Goal: Transaction & Acquisition: Register for event/course

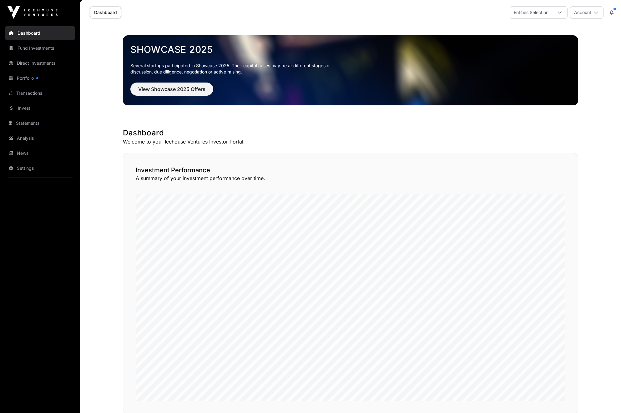
click at [26, 111] on link "Invest" at bounding box center [40, 108] width 70 height 14
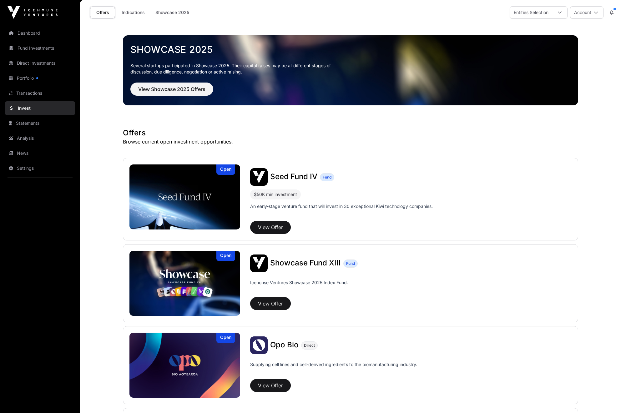
drag, startPoint x: 621, startPoint y: 65, endPoint x: 622, endPoint y: 70, distance: 5.2
click at [31, 48] on link "Fund Investments" at bounding box center [40, 48] width 70 height 14
click at [26, 79] on link "Portfolio" at bounding box center [40, 78] width 70 height 14
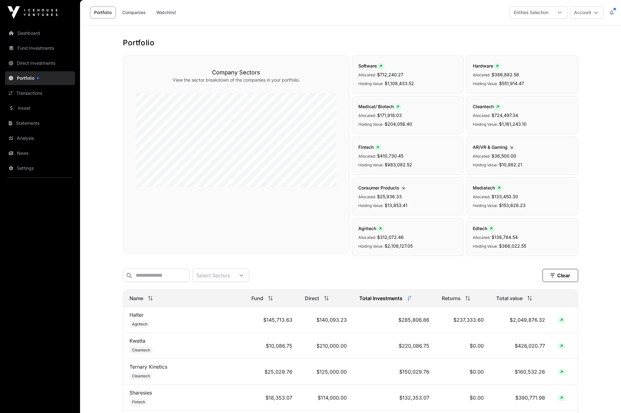
click at [615, 9] on span at bounding box center [615, 9] width 3 height 3
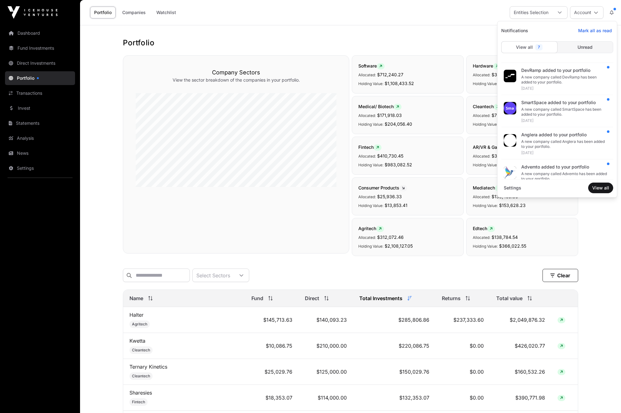
scroll to position [105, 0]
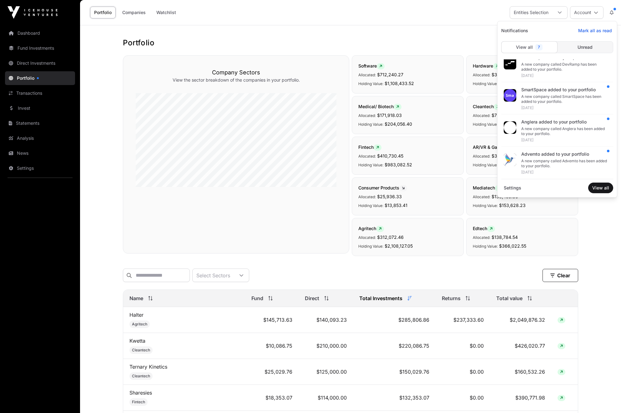
click at [604, 184] on button "View all" at bounding box center [600, 188] width 25 height 11
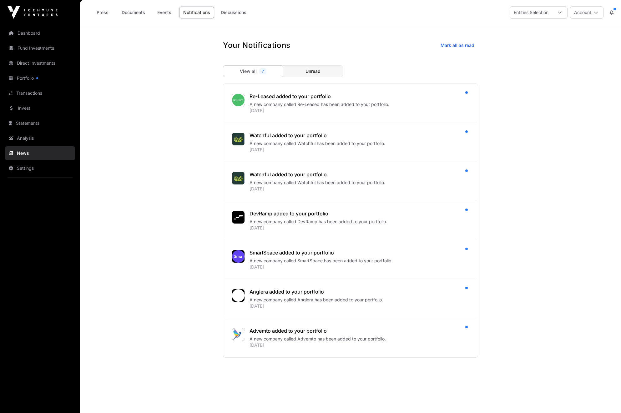
click at [458, 46] on span "Mark all as read" at bounding box center [458, 45] width 34 height 6
click at [25, 79] on link "Portfolio" at bounding box center [40, 78] width 70 height 14
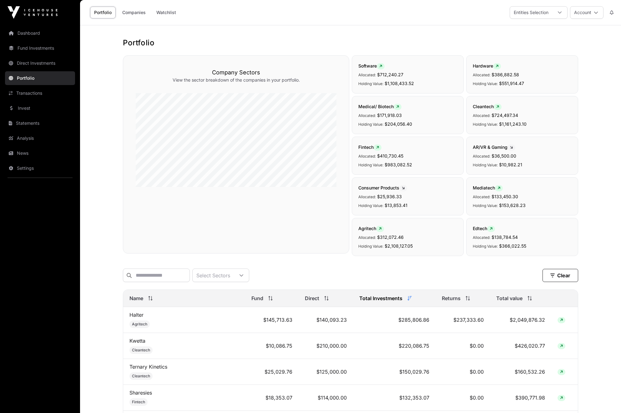
click at [195, 300] on div "Name" at bounding box center [183, 299] width 109 height 8
click at [138, 302] on span "Name" at bounding box center [136, 299] width 14 height 8
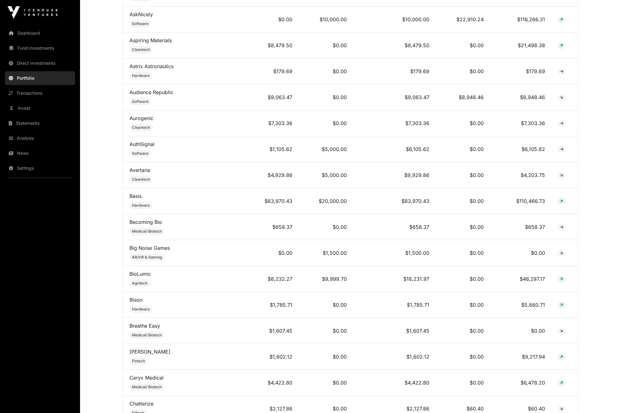
scroll to position [694, 0]
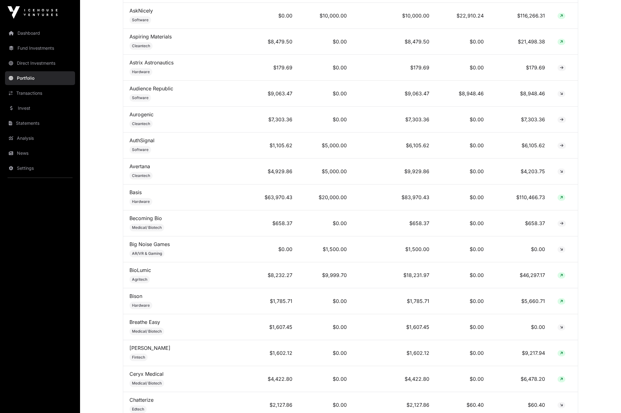
click at [24, 108] on link "Invest" at bounding box center [40, 108] width 70 height 14
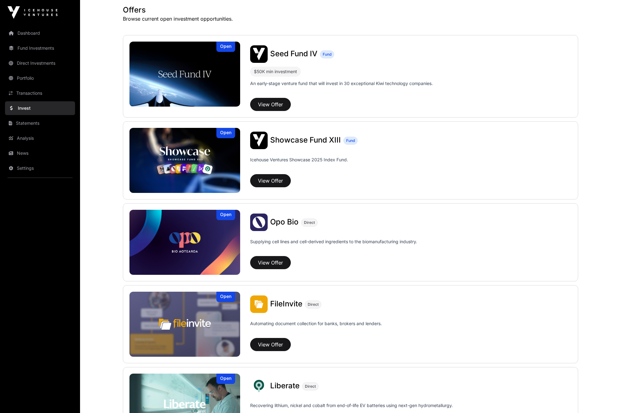
scroll to position [132, 0]
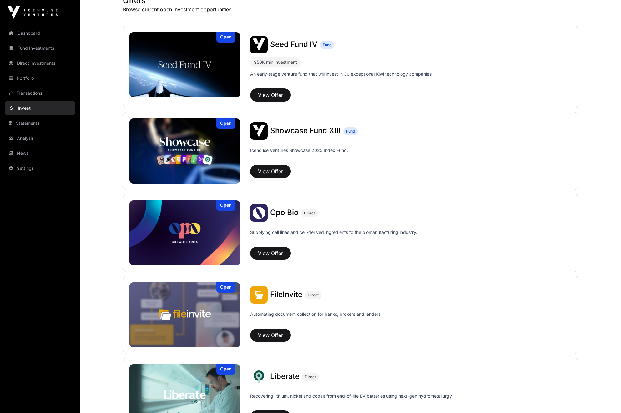
click at [31, 78] on link "Portfolio" at bounding box center [40, 78] width 70 height 14
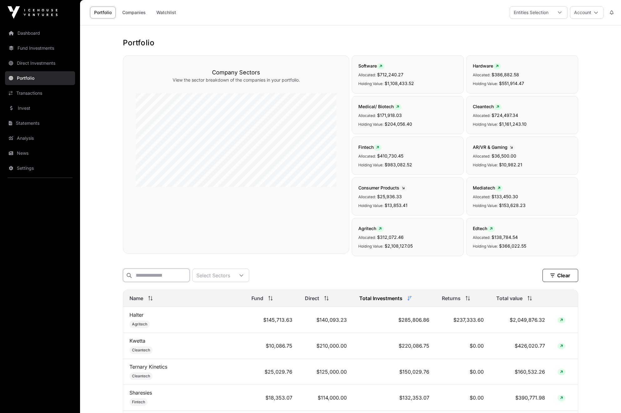
click at [157, 275] on input "text" at bounding box center [156, 275] width 67 height 13
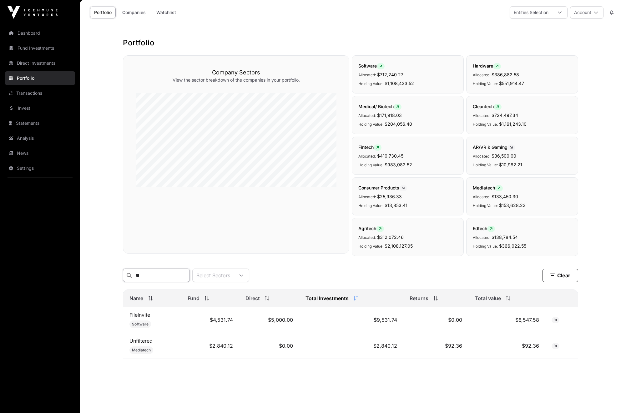
type input "*"
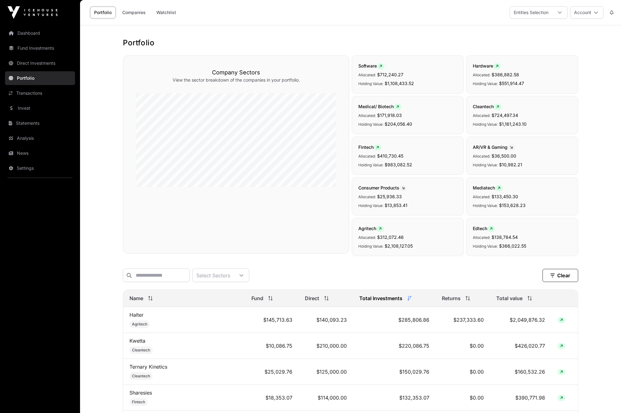
click at [24, 109] on link "Invest" at bounding box center [40, 108] width 70 height 14
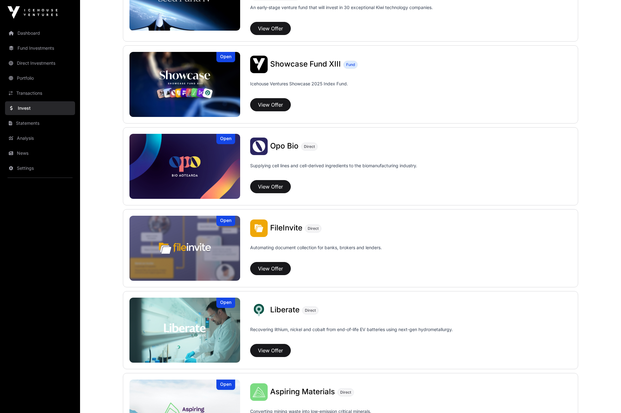
scroll to position [206, 0]
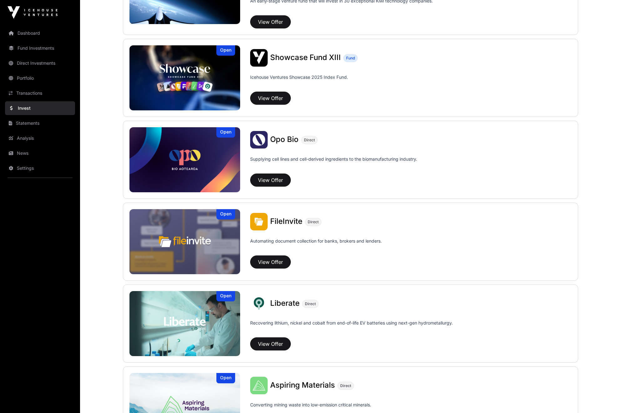
click at [26, 78] on link "Portfolio" at bounding box center [40, 78] width 70 height 14
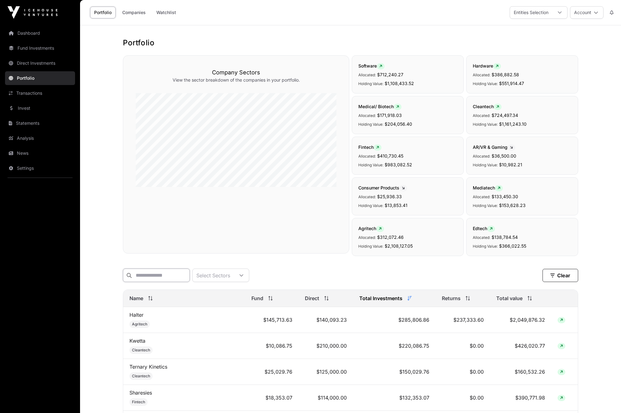
click at [143, 274] on input "text" at bounding box center [156, 275] width 67 height 13
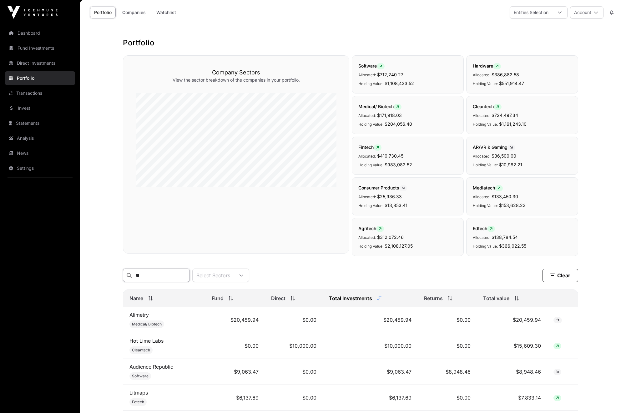
type input "*"
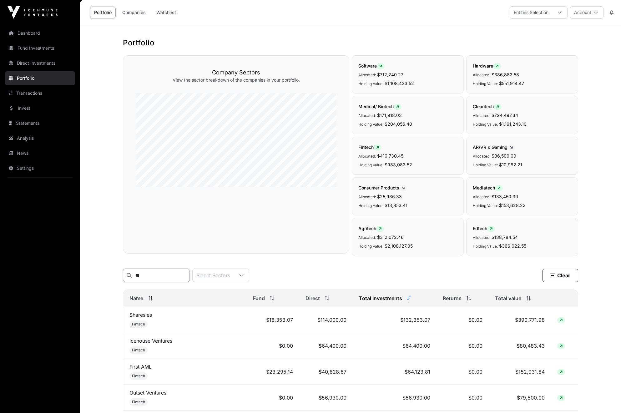
type input "*"
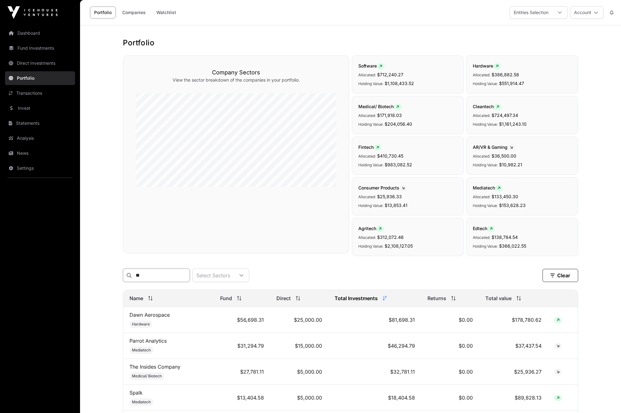
type input "*"
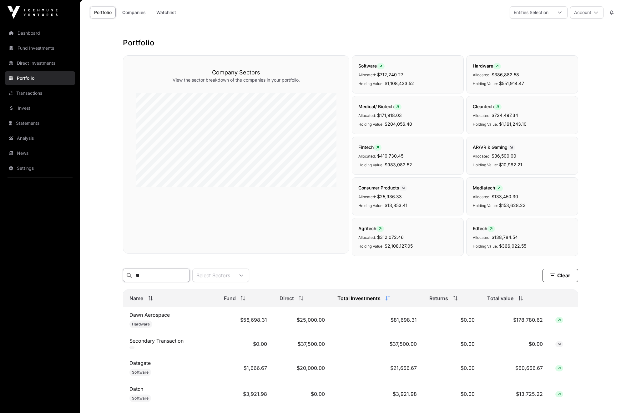
type input "*"
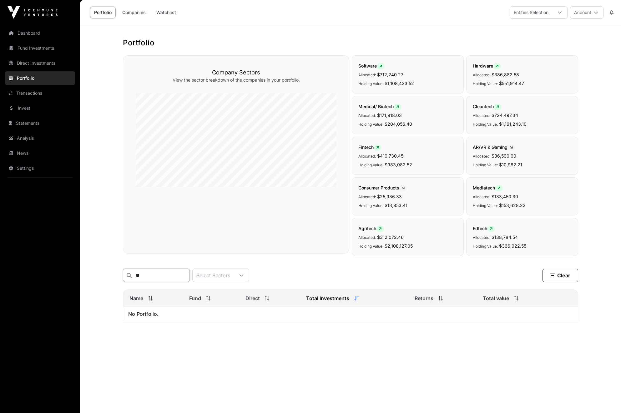
type input "*"
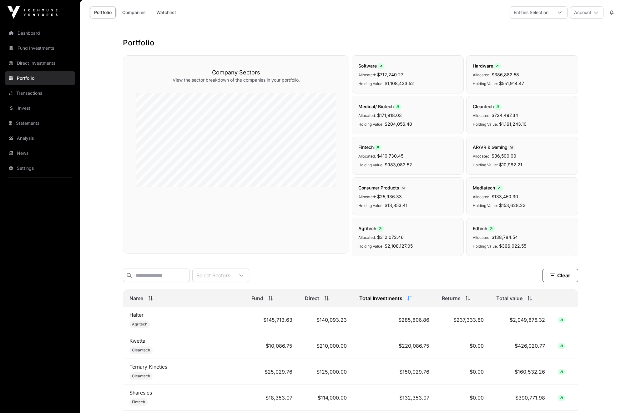
click at [25, 109] on link "Invest" at bounding box center [40, 108] width 70 height 14
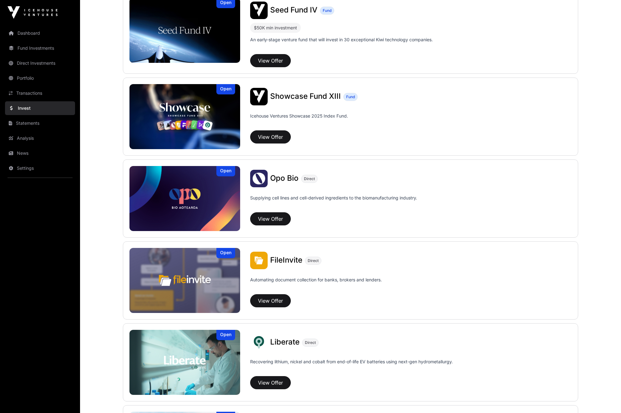
scroll to position [169, 0]
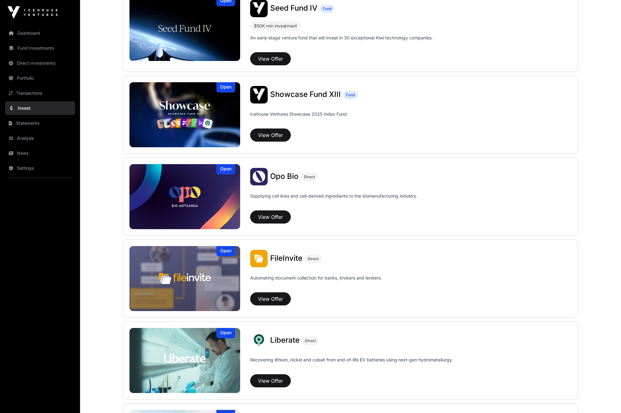
click at [267, 217] on button "View Offer" at bounding box center [270, 217] width 41 height 13
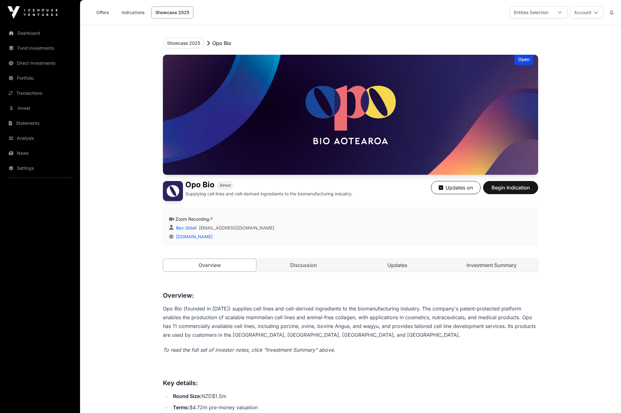
click at [509, 185] on span "Begin Indication" at bounding box center [510, 188] width 39 height 8
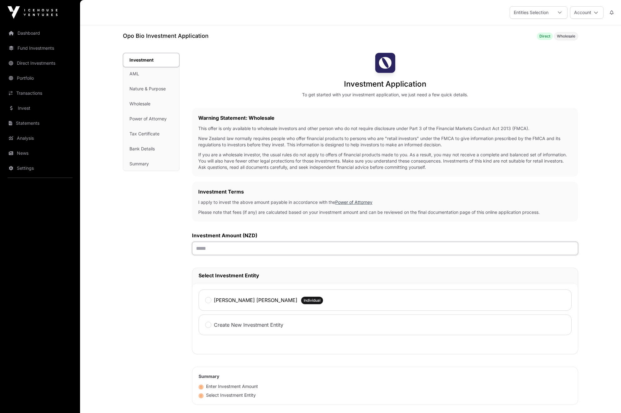
click at [192, 247] on input "text" at bounding box center [385, 248] width 386 height 13
type input "******"
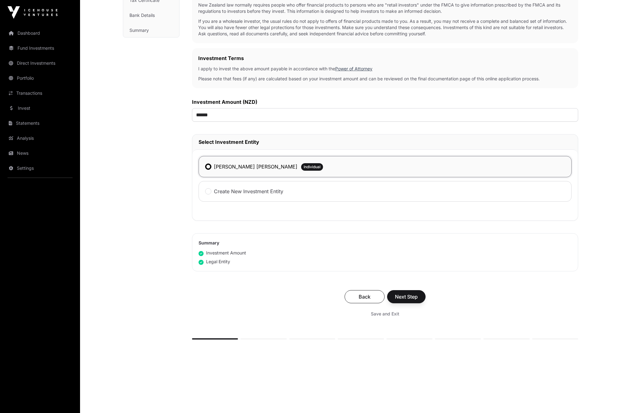
scroll to position [139, 0]
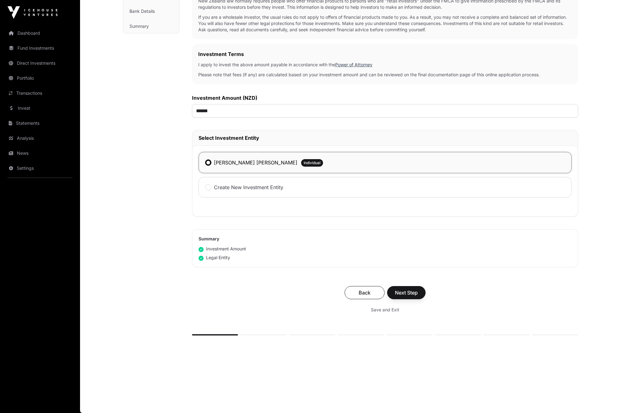
click at [401, 292] on span "Next Step" at bounding box center [406, 293] width 23 height 8
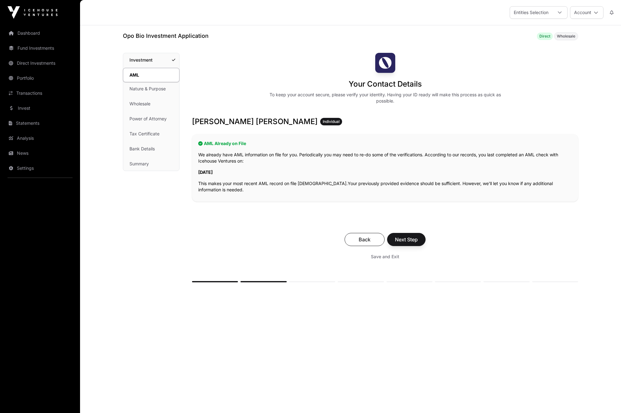
click at [402, 236] on span "Next Step" at bounding box center [406, 240] width 23 height 8
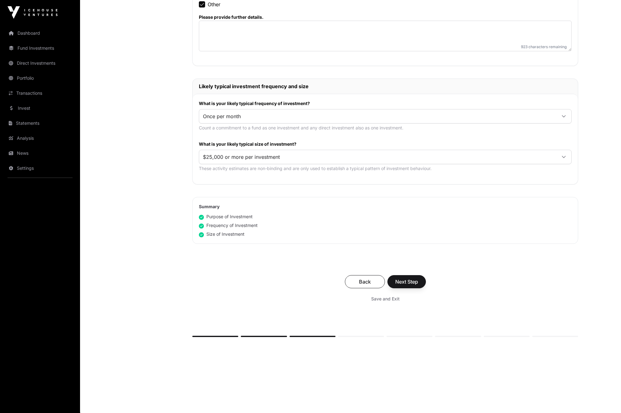
scroll to position [286, 0]
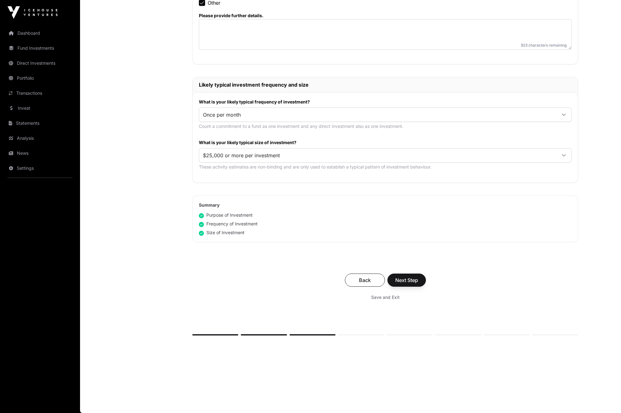
click at [400, 279] on span "Next Step" at bounding box center [406, 281] width 23 height 8
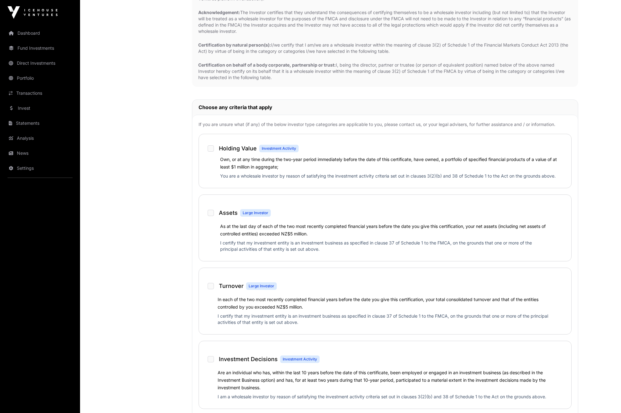
scroll to position [217, 0]
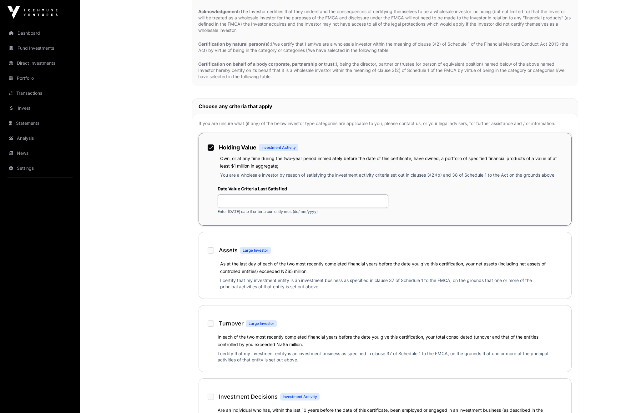
click at [229, 205] on input "text" at bounding box center [303, 201] width 171 height 13
type input "**********"
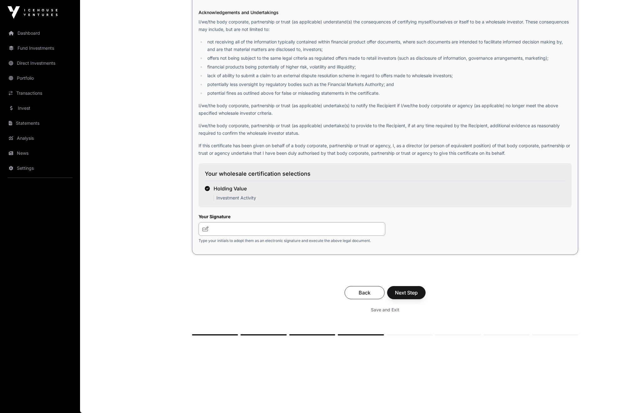
type input "*"
type input "***"
click at [410, 290] on span "Next Step" at bounding box center [406, 293] width 23 height 8
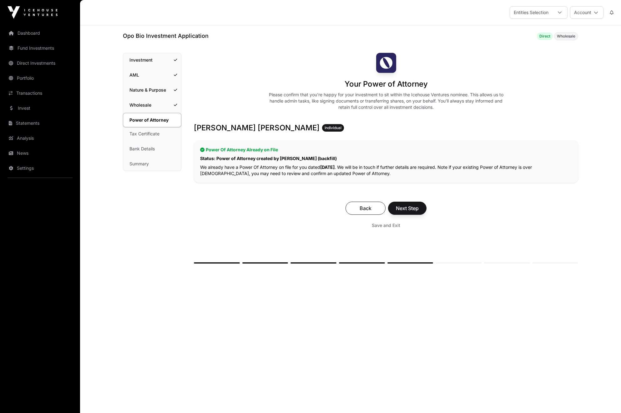
click at [403, 208] on span "Next Step" at bounding box center [407, 209] width 23 height 8
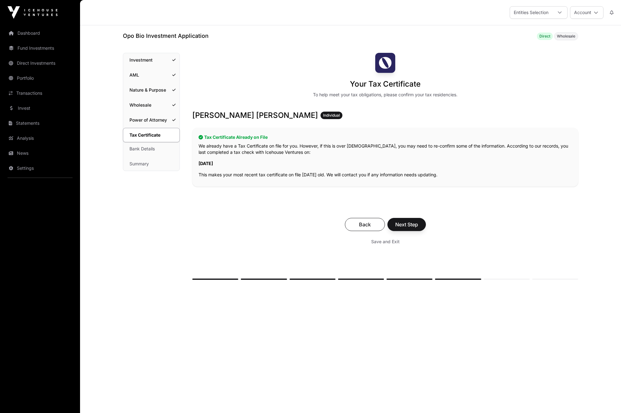
click at [408, 226] on span "Next Step" at bounding box center [406, 225] width 23 height 8
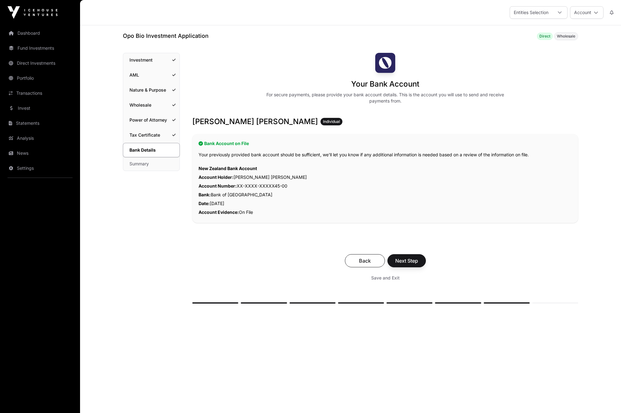
click at [408, 260] on span "Next Step" at bounding box center [406, 261] width 23 height 8
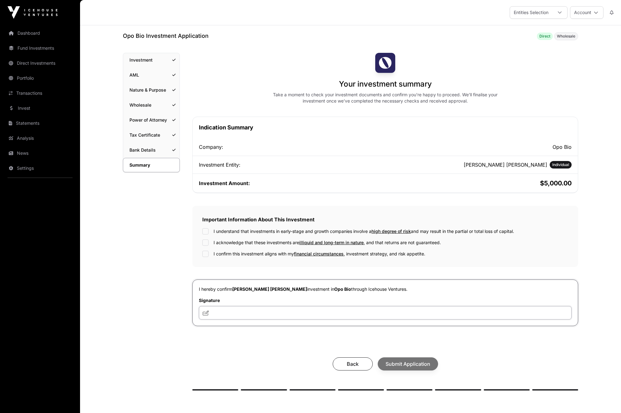
click at [215, 318] on input "text" at bounding box center [385, 312] width 373 height 13
click at [215, 311] on input "text" at bounding box center [385, 312] width 373 height 13
type input "***"
click at [390, 363] on span "Submit Application" at bounding box center [408, 364] width 45 height 8
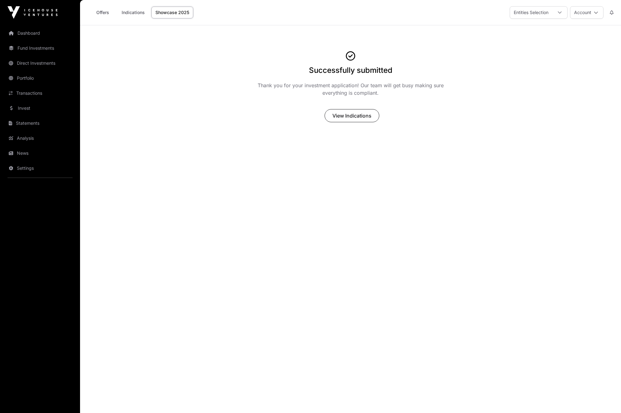
click at [25, 109] on link "Invest" at bounding box center [40, 108] width 70 height 14
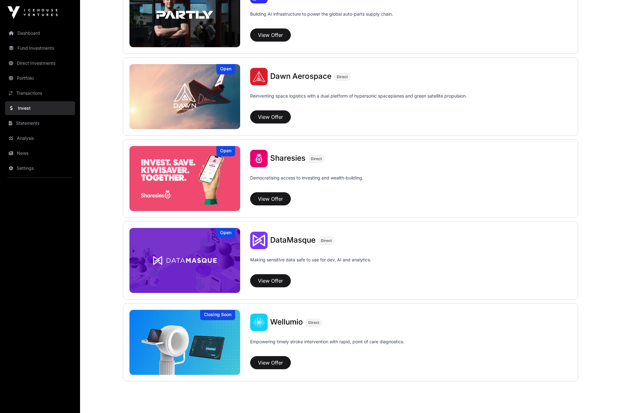
scroll to position [676, 0]
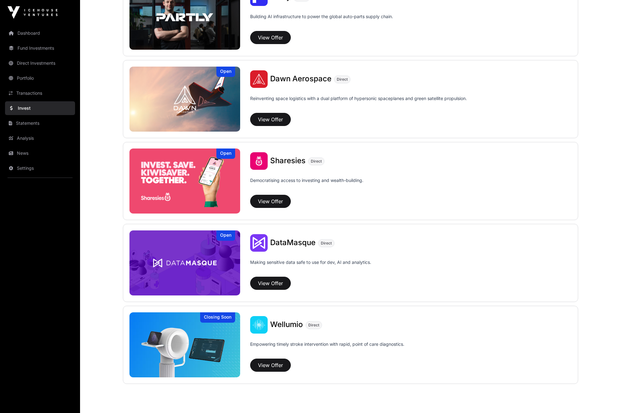
click at [275, 283] on button "View Offer" at bounding box center [270, 283] width 41 height 13
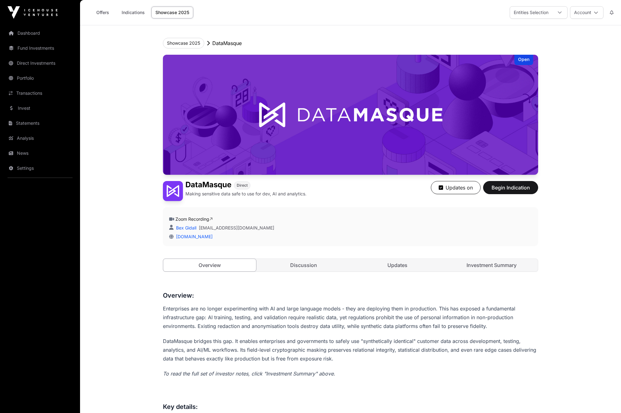
click at [510, 188] on span "Begin Indication" at bounding box center [510, 188] width 39 height 8
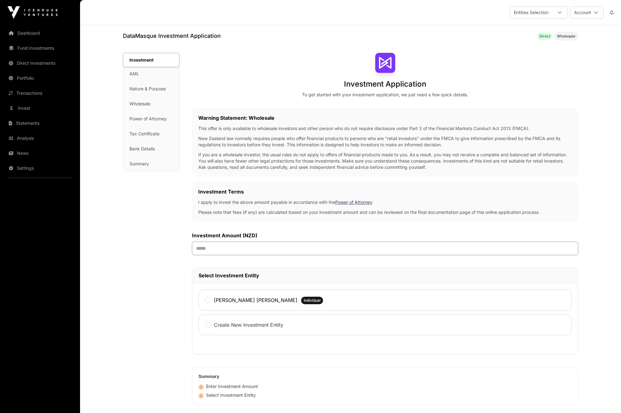
click at [202, 249] on input "text" at bounding box center [385, 248] width 386 height 13
type input "*******"
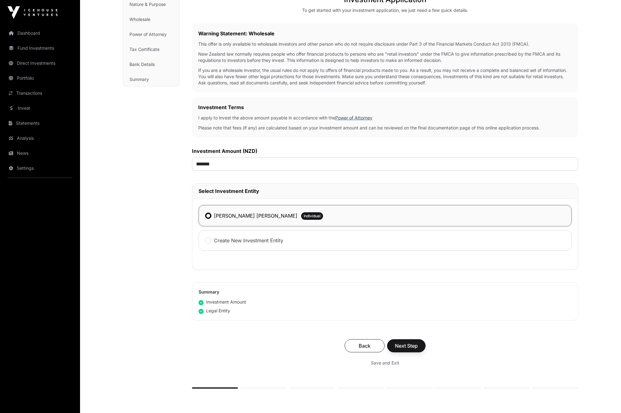
scroll to position [139, 0]
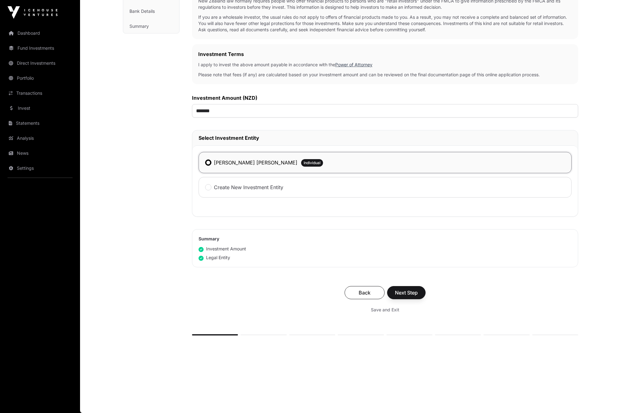
click at [400, 289] on span "Next Step" at bounding box center [406, 293] width 23 height 8
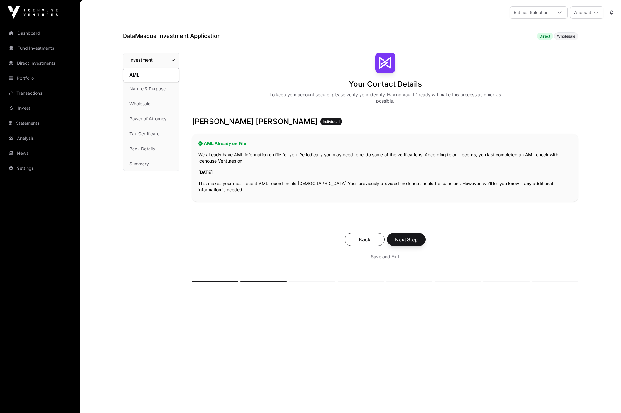
click at [402, 236] on span "Next Step" at bounding box center [406, 240] width 23 height 8
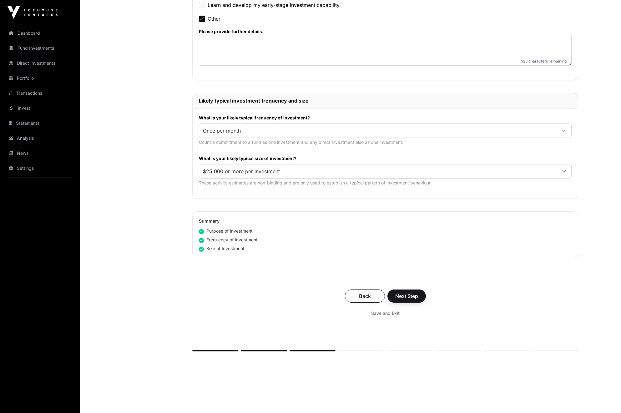
scroll to position [286, 0]
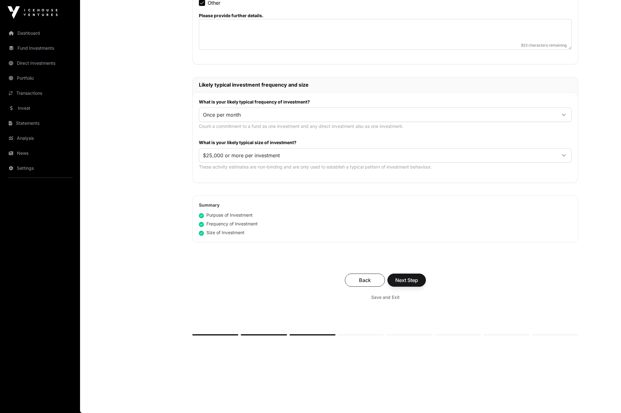
click at [404, 281] on span "Next Step" at bounding box center [406, 281] width 23 height 8
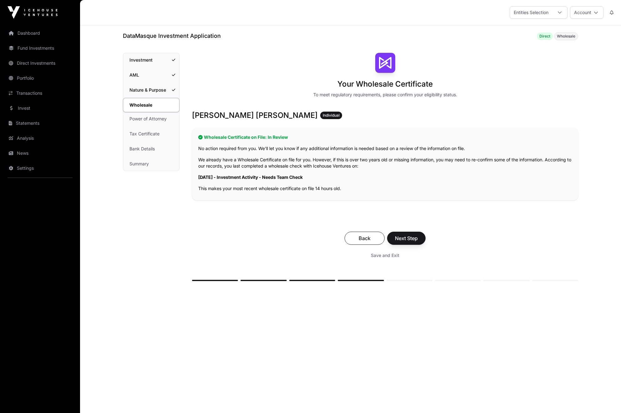
scroll to position [286, 0]
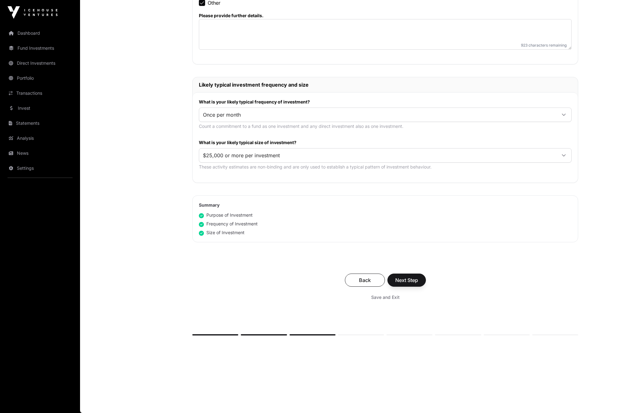
click at [404, 282] on span "Next Step" at bounding box center [406, 281] width 23 height 8
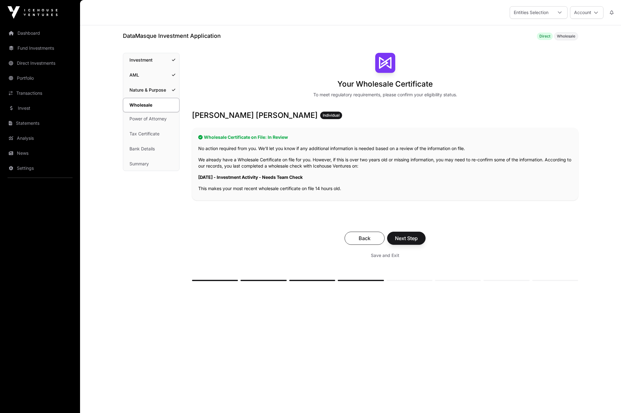
click at [404, 238] on span "Next Step" at bounding box center [406, 239] width 23 height 8
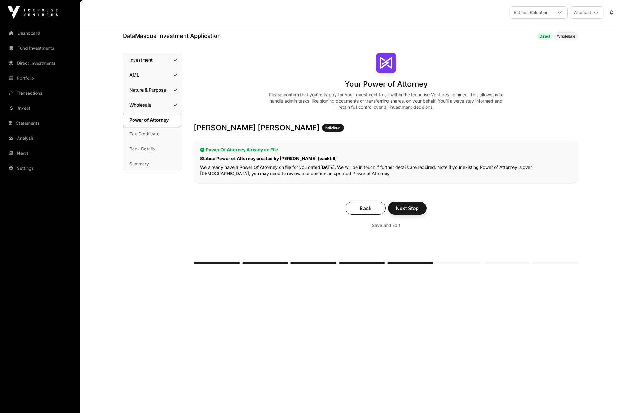
click at [404, 211] on span "Next Step" at bounding box center [407, 209] width 23 height 8
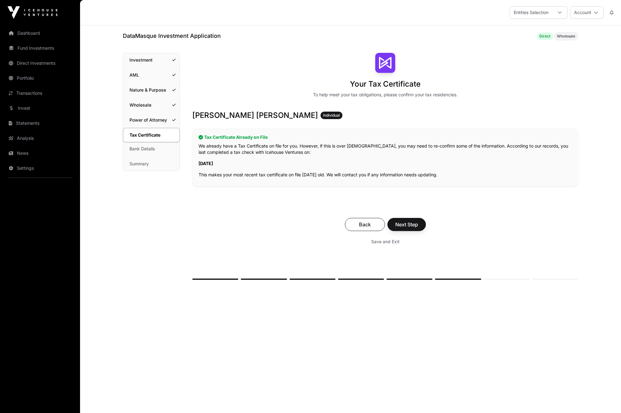
click at [405, 223] on span "Next Step" at bounding box center [406, 225] width 23 height 8
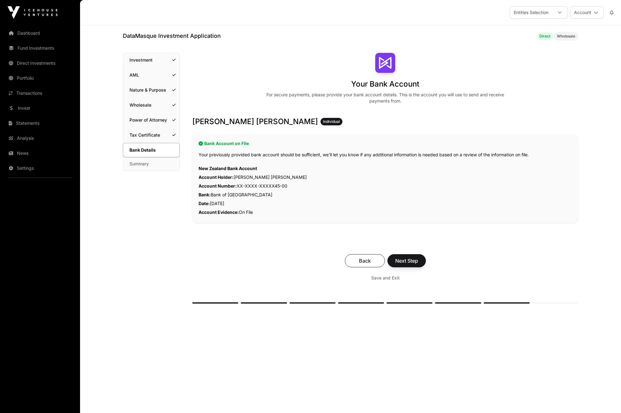
click at [409, 263] on span "Next Step" at bounding box center [406, 261] width 23 height 8
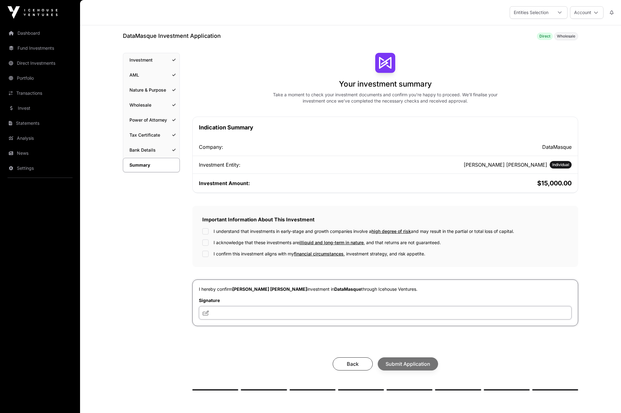
click at [224, 309] on input "text" at bounding box center [385, 312] width 373 height 13
type input "***"
click at [403, 366] on span "Submit Application" at bounding box center [408, 364] width 45 height 8
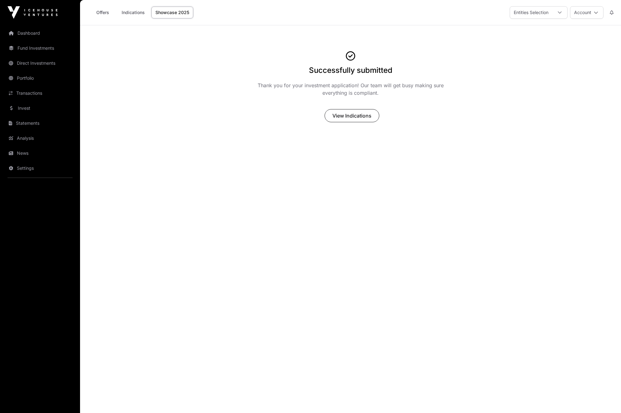
click at [330, 119] on button "View Indications" at bounding box center [352, 115] width 55 height 13
click at [337, 117] on span "View Indications" at bounding box center [351, 116] width 39 height 8
click at [341, 118] on span "View Indications" at bounding box center [351, 116] width 39 height 8
click at [24, 108] on link "Invest" at bounding box center [40, 108] width 70 height 14
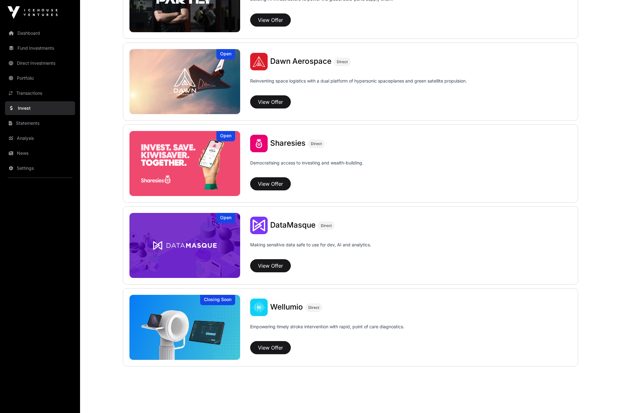
scroll to position [699, 0]
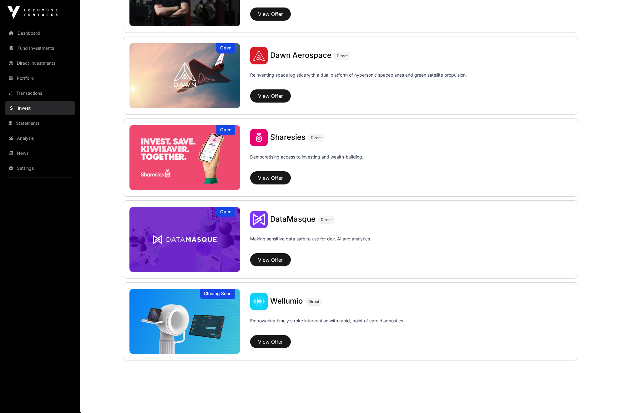
click at [272, 342] on button "View Offer" at bounding box center [270, 341] width 41 height 13
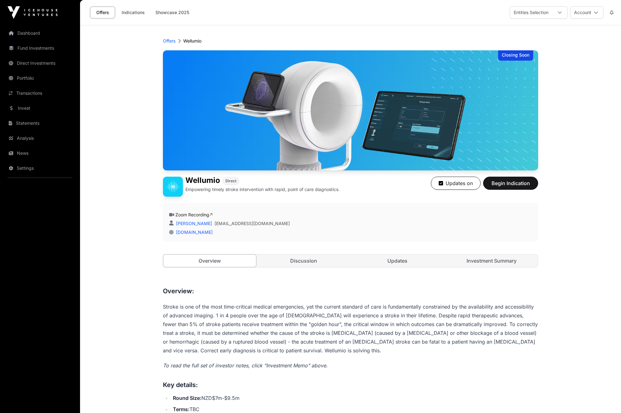
click at [496, 179] on button "Begin Indication" at bounding box center [510, 183] width 55 height 13
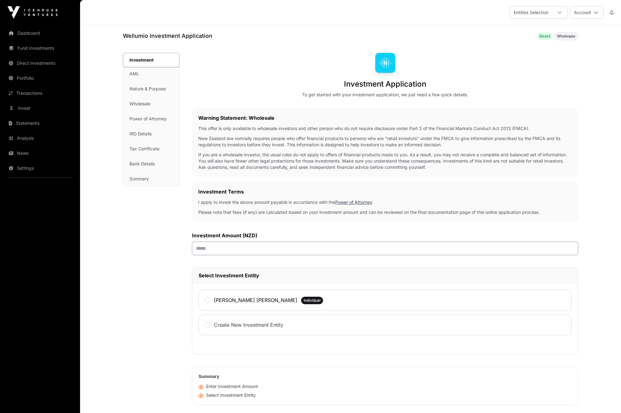
click at [199, 253] on input "text" at bounding box center [385, 248] width 386 height 13
type input "*******"
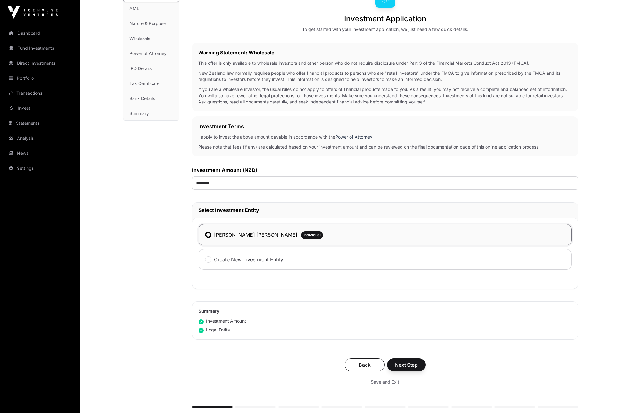
scroll to position [139, 0]
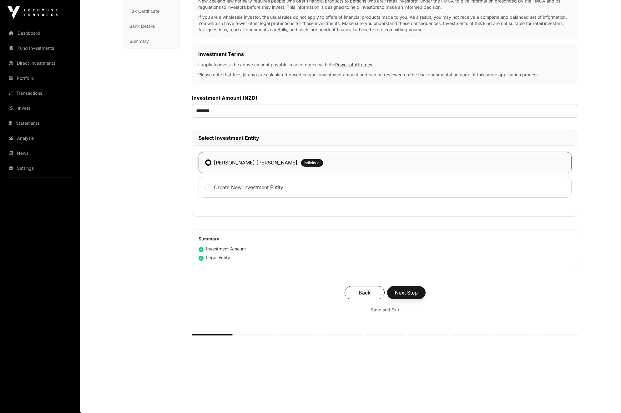
click at [407, 287] on button "Next Step" at bounding box center [406, 292] width 38 height 13
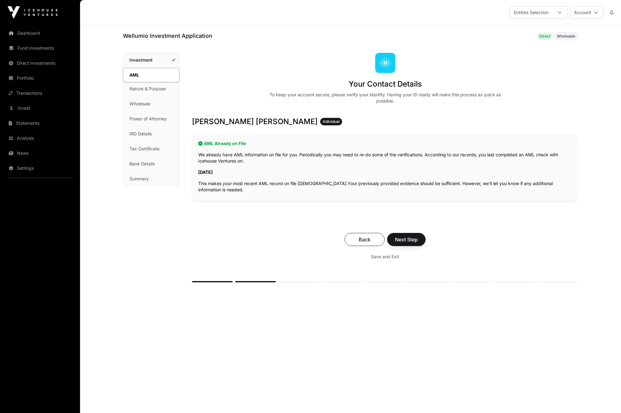
click at [398, 236] on span "Next Step" at bounding box center [406, 240] width 23 height 8
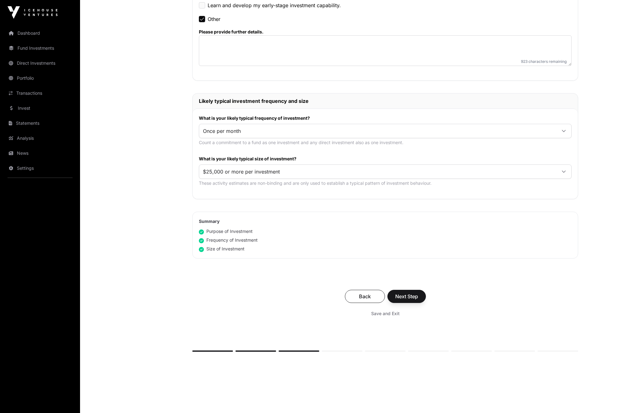
scroll to position [286, 0]
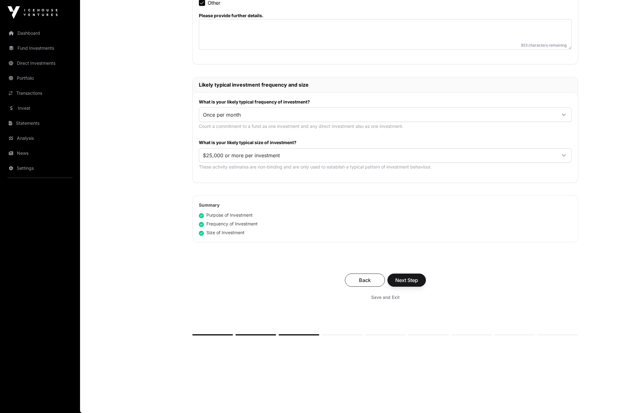
click at [399, 280] on span "Next Step" at bounding box center [406, 281] width 23 height 8
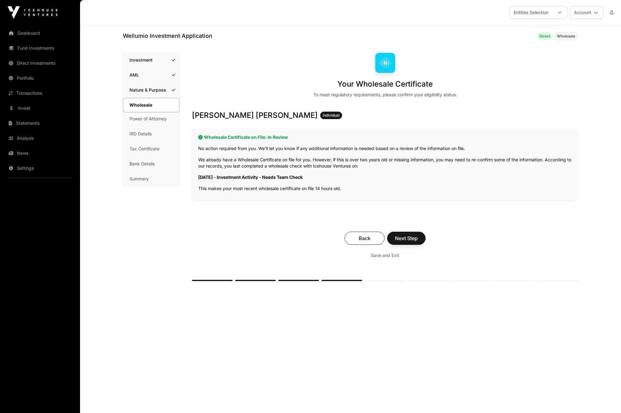
click at [409, 240] on span "Next Step" at bounding box center [406, 239] width 23 height 8
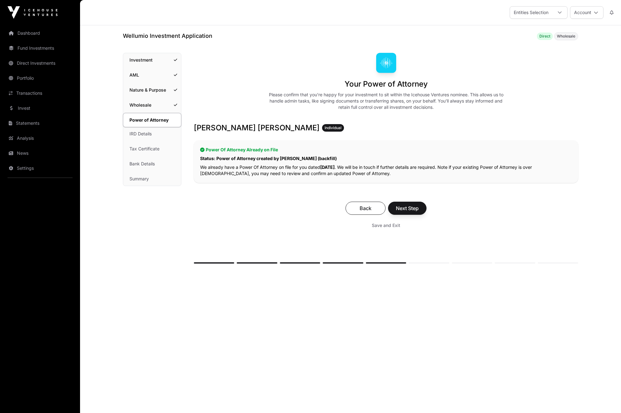
click at [403, 211] on span "Next Step" at bounding box center [407, 209] width 23 height 8
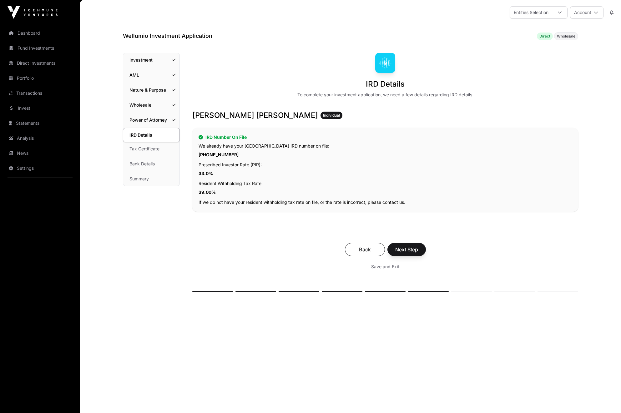
click at [410, 251] on span "Next Step" at bounding box center [406, 250] width 23 height 8
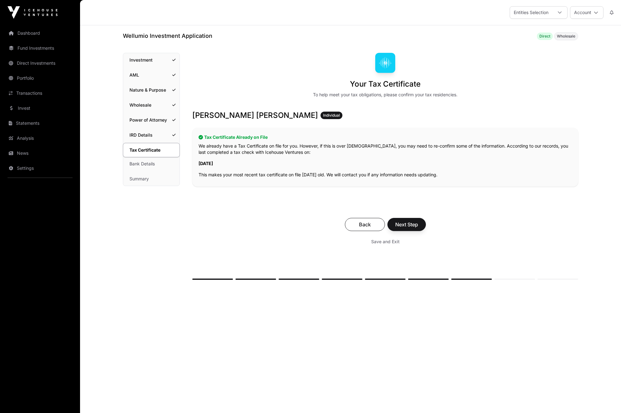
click at [407, 228] on button "Next Step" at bounding box center [407, 224] width 38 height 13
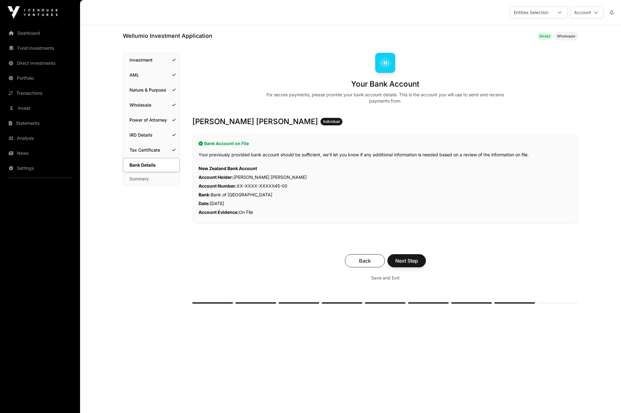
click at [406, 259] on span "Next Step" at bounding box center [406, 261] width 23 height 8
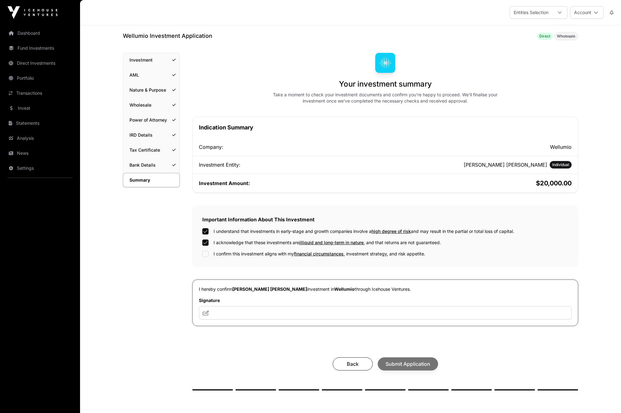
click at [202, 250] on div "I understand that investments in early-stage and growth companies involve a hig…" at bounding box center [385, 242] width 366 height 29
click at [216, 317] on input "text" at bounding box center [385, 312] width 373 height 13
type input "***"
click at [407, 364] on span "Submit Application" at bounding box center [408, 364] width 45 height 8
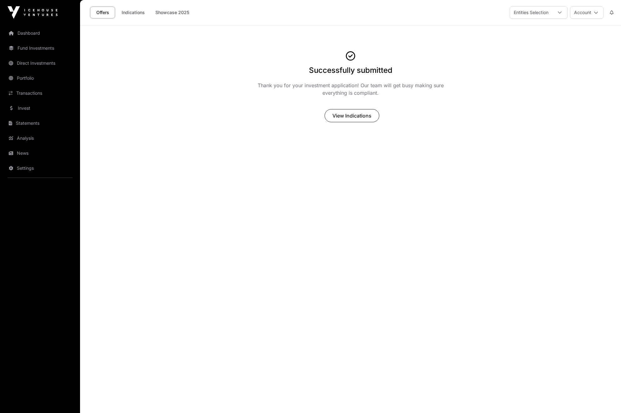
click at [24, 31] on link "Dashboard" at bounding box center [40, 33] width 70 height 14
